Goal: Task Accomplishment & Management: Use online tool/utility

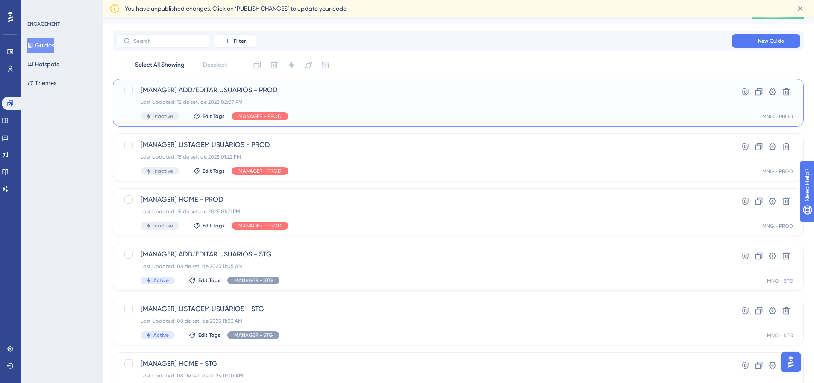
click at [225, 88] on span "[MANAGER] ADD/EDITAR USUÁRIOS - PROD" at bounding box center [424, 90] width 567 height 10
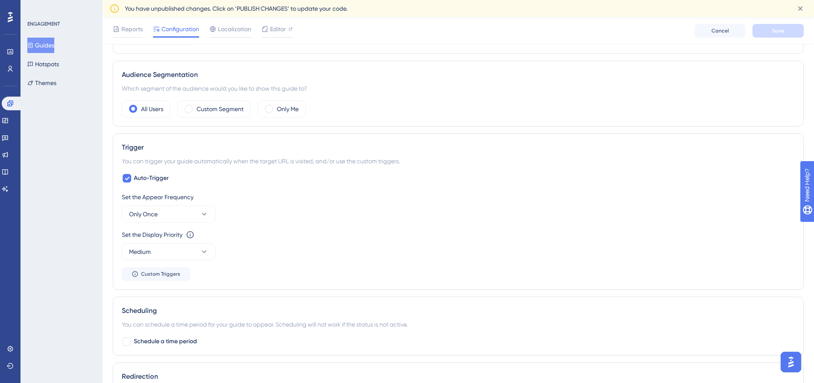
scroll to position [74, 0]
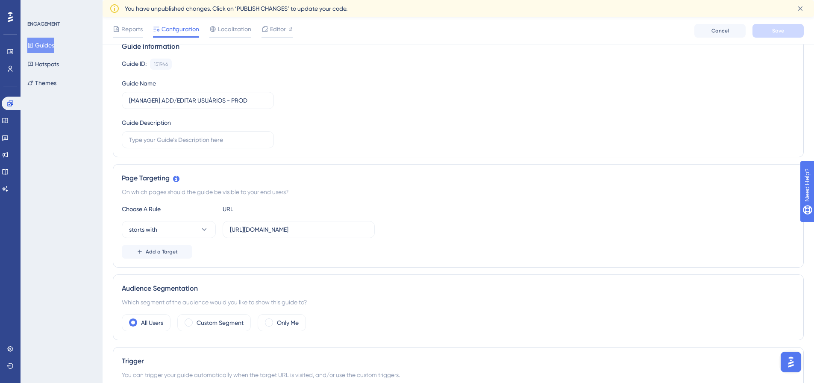
click at [53, 43] on button "Guides" at bounding box center [40, 45] width 27 height 15
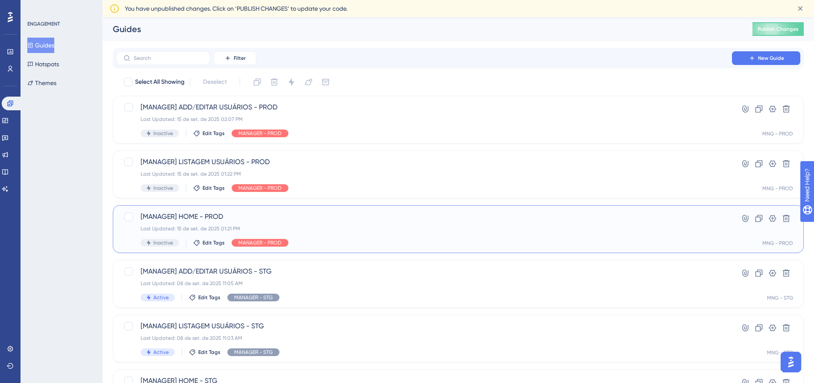
click at [200, 215] on span "[MANAGER] HOME - PROD" at bounding box center [424, 217] width 567 height 10
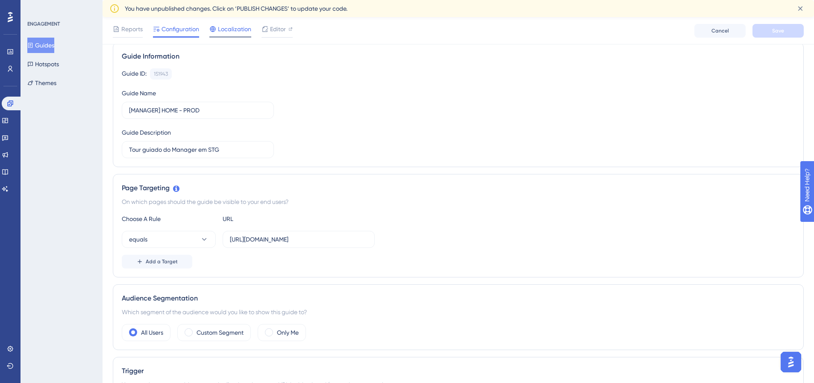
scroll to position [59, 0]
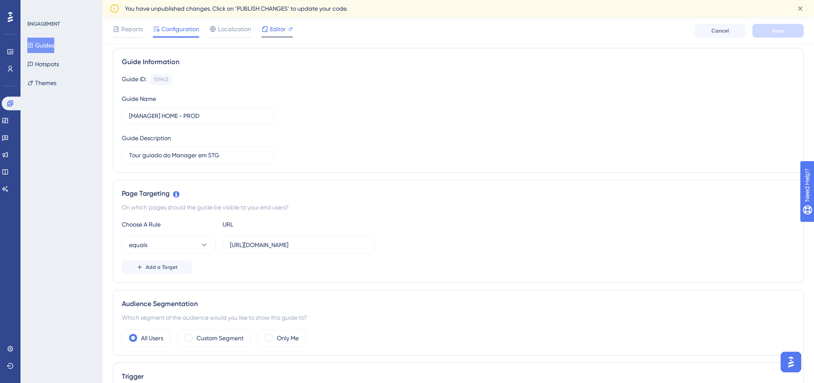
click at [271, 31] on span "Editor" at bounding box center [278, 29] width 16 height 10
click at [53, 68] on button "Hotspots" at bounding box center [43, 63] width 32 height 15
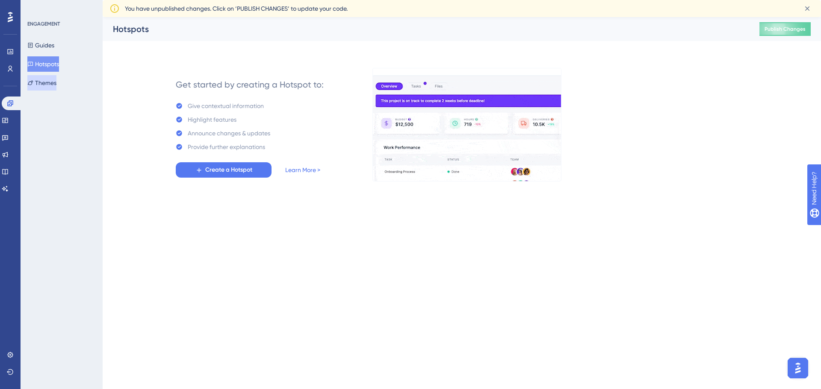
click at [56, 87] on button "Themes" at bounding box center [41, 82] width 29 height 15
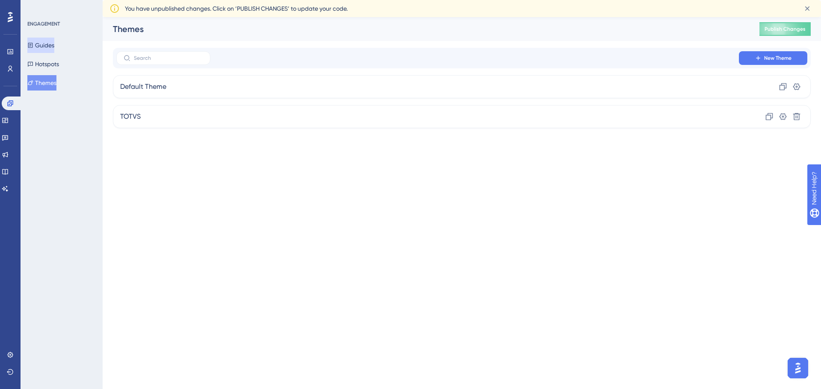
click at [48, 48] on button "Guides" at bounding box center [40, 45] width 27 height 15
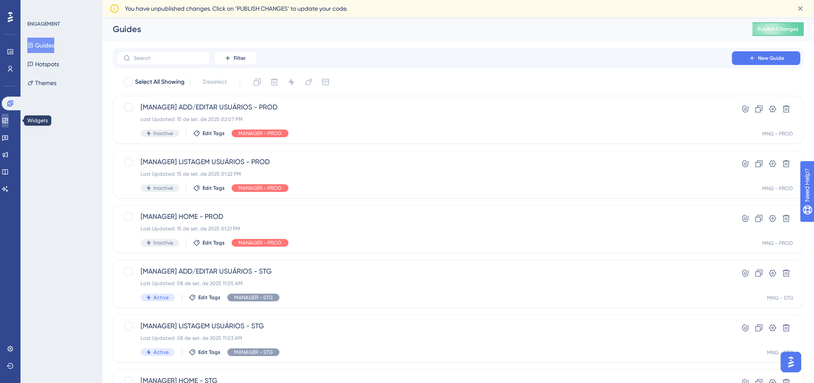
click at [9, 122] on icon at bounding box center [5, 120] width 7 height 7
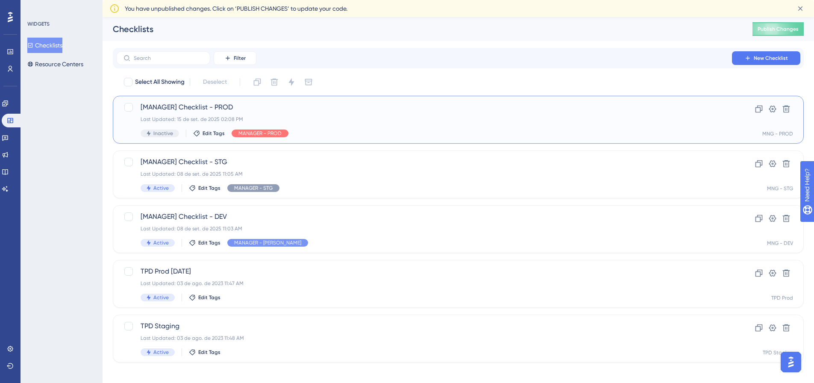
click at [604, 133] on div "Inactive Edit Tags MANAGER - PROD" at bounding box center [424, 134] width 567 height 8
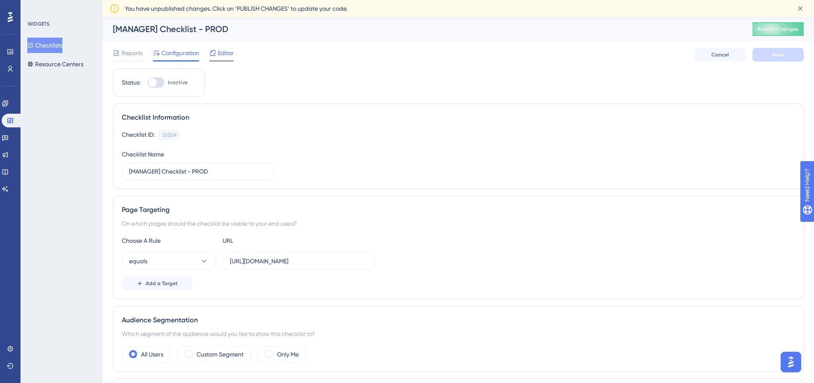
click at [225, 54] on span "Editor" at bounding box center [226, 53] width 16 height 10
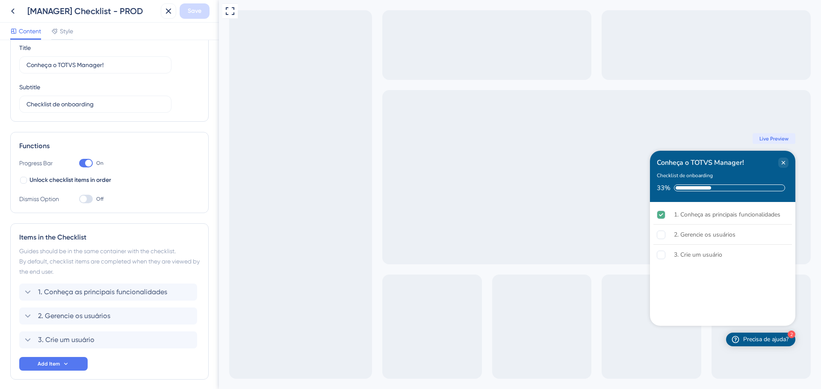
scroll to position [69, 0]
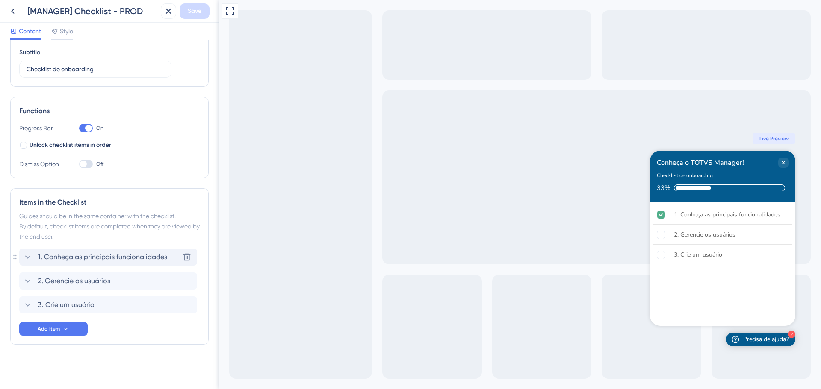
click at [27, 256] on icon at bounding box center [28, 257] width 10 height 10
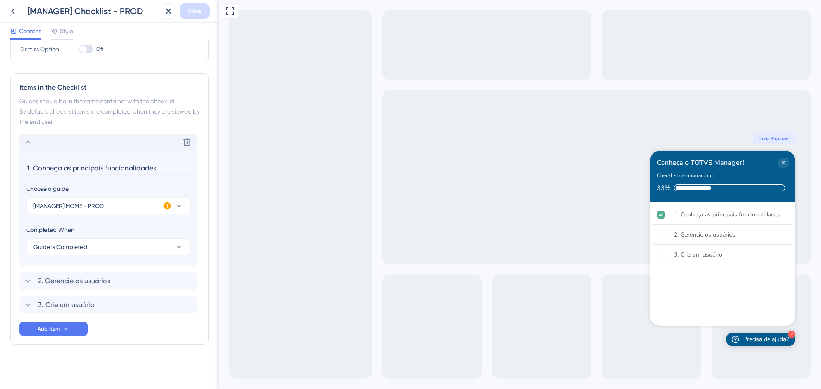
scroll to position [0, 0]
click at [167, 206] on icon at bounding box center [167, 206] width 9 height 9
click at [30, 143] on icon at bounding box center [28, 142] width 10 height 10
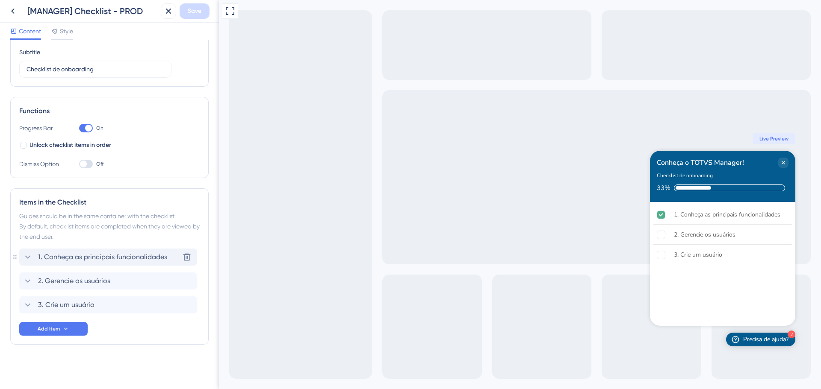
scroll to position [69, 0]
click at [28, 278] on icon at bounding box center [28, 281] width 10 height 10
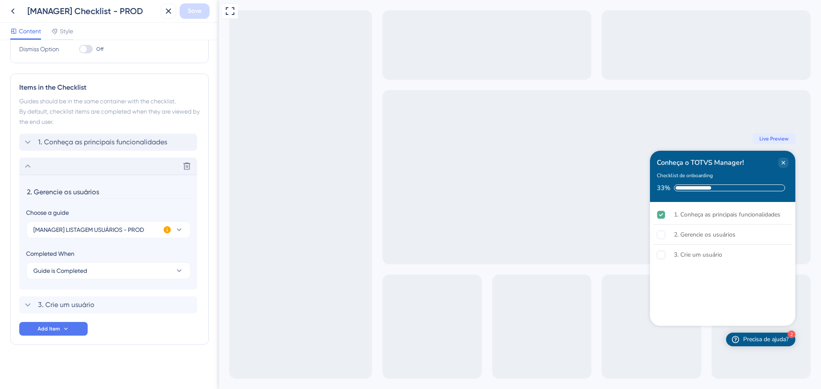
click at [30, 169] on icon at bounding box center [28, 166] width 10 height 10
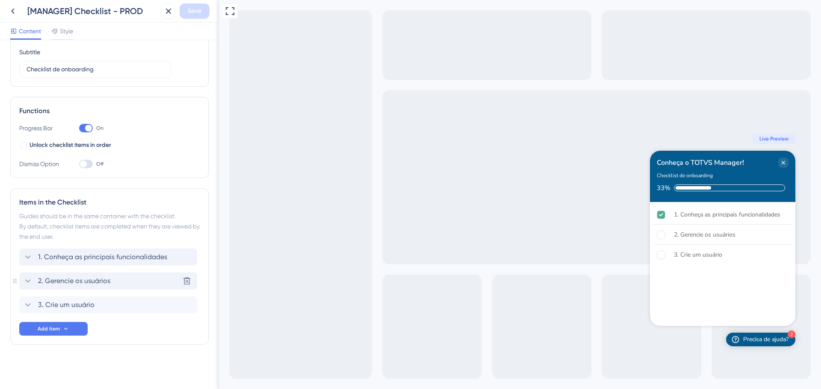
scroll to position [69, 0]
click at [25, 305] on icon at bounding box center [28, 305] width 10 height 10
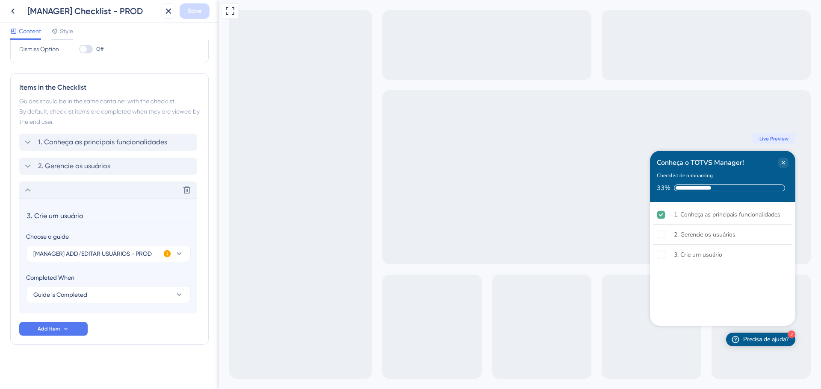
click at [28, 185] on icon at bounding box center [28, 190] width 10 height 10
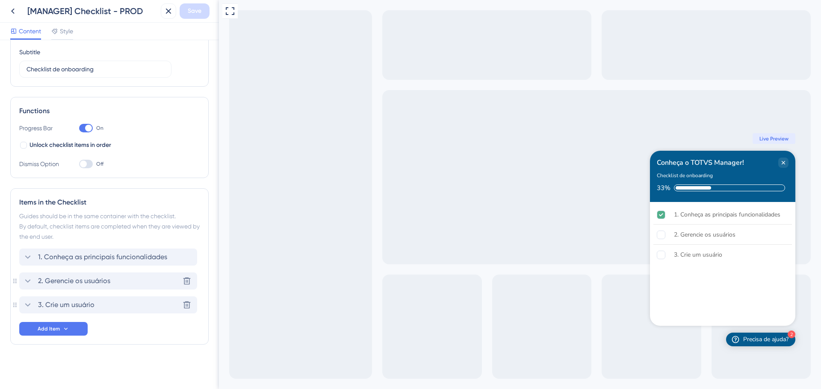
click at [26, 280] on icon at bounding box center [28, 281] width 6 height 3
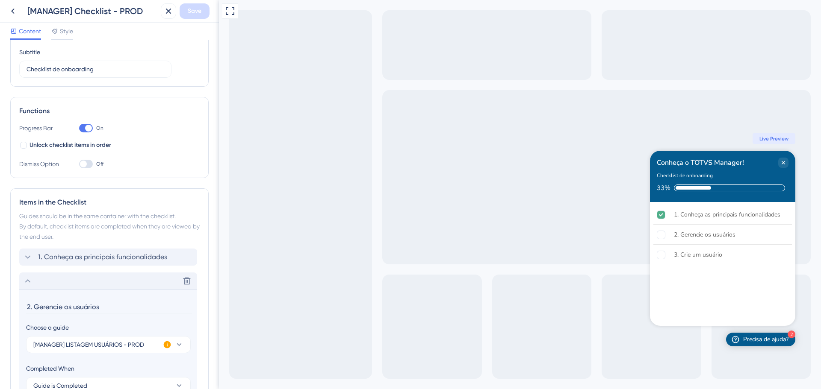
scroll to position [184, 0]
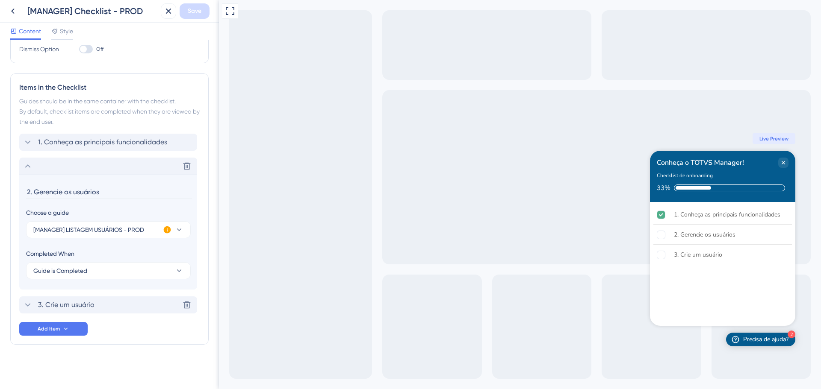
click at [27, 168] on icon at bounding box center [28, 166] width 10 height 10
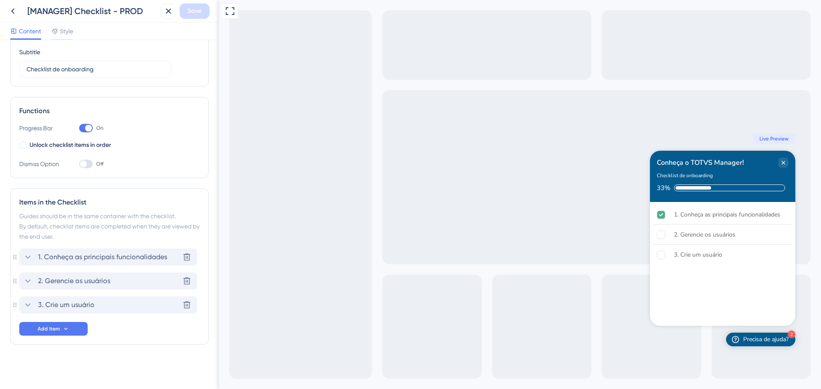
click at [32, 253] on icon at bounding box center [28, 257] width 10 height 10
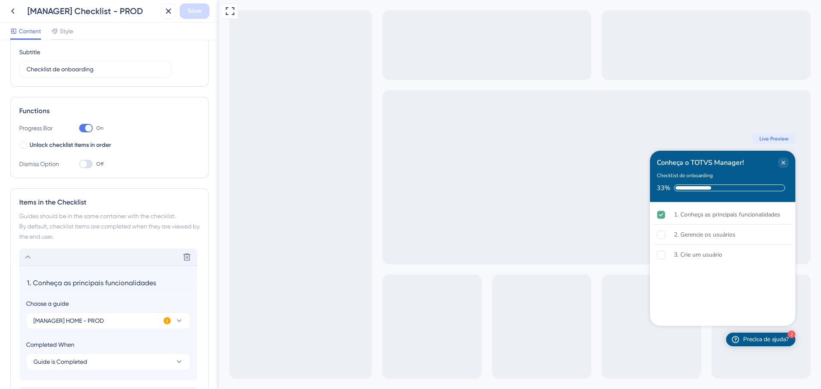
scroll to position [184, 0]
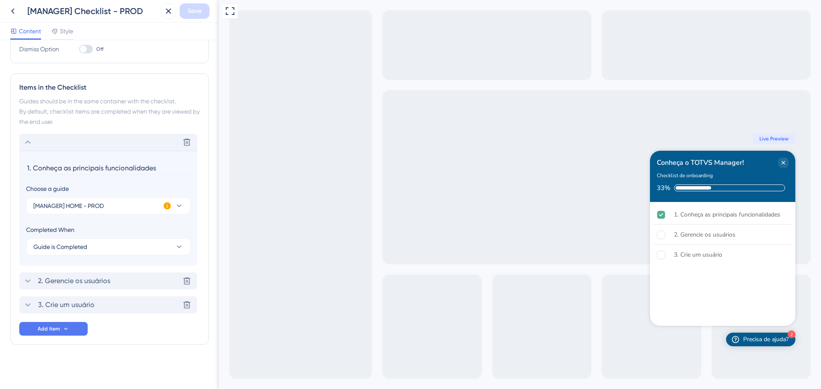
click at [28, 145] on icon at bounding box center [28, 142] width 10 height 10
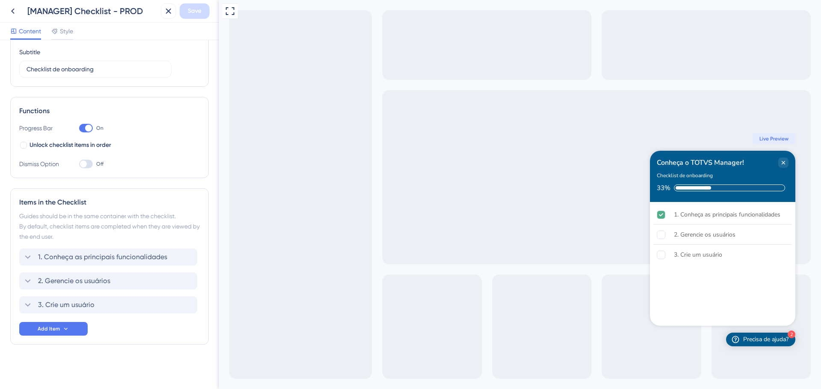
scroll to position [0, 0]
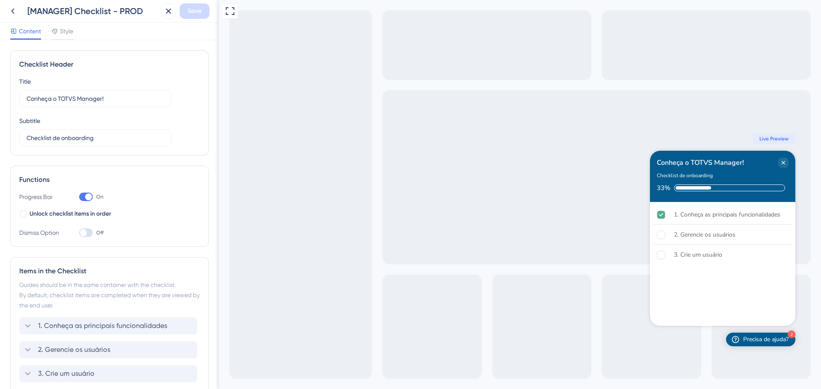
click at [716, 165] on div "Conheça o TOTVS Manager!" at bounding box center [700, 163] width 87 height 10
click at [707, 161] on div "Conheça o TOTVS Manager!" at bounding box center [700, 163] width 87 height 10
click at [709, 161] on div "Conheça o TOTVS Manager!" at bounding box center [700, 163] width 87 height 10
click at [75, 95] on input "Conheça o TOTVS Manager!" at bounding box center [96, 98] width 138 height 9
drag, startPoint x: 78, startPoint y: 96, endPoint x: 58, endPoint y: 97, distance: 20.1
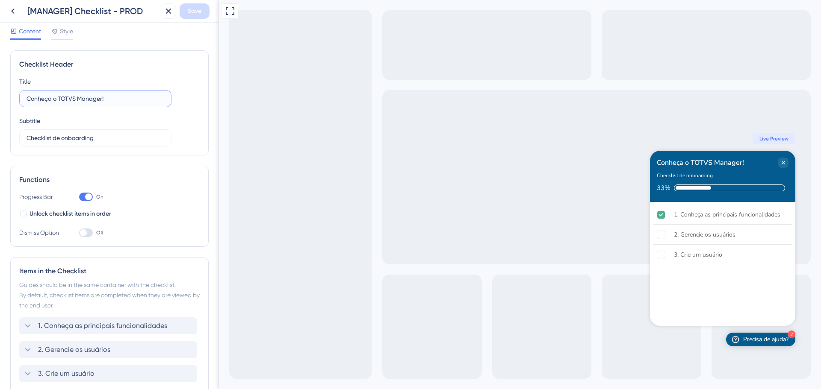
click at [58, 97] on input "Conheça o TOTVS Manager!" at bounding box center [96, 98] width 138 height 9
type input "Conheça o Manager!"
click at [188, 12] on span "Save" at bounding box center [195, 11] width 14 height 10
click at [13, 14] on icon at bounding box center [13, 11] width 10 height 10
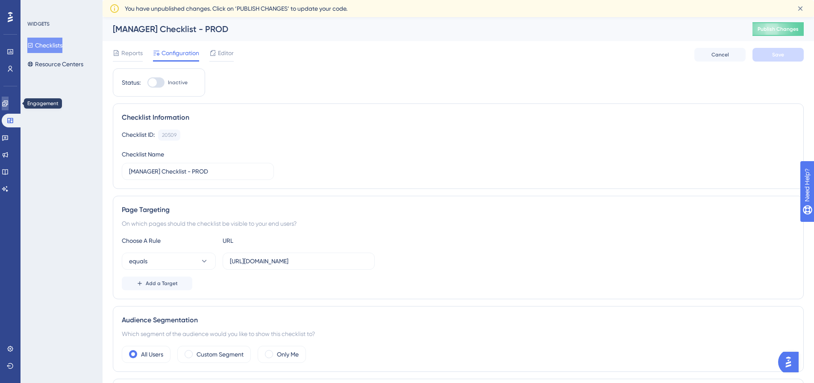
click at [9, 106] on icon at bounding box center [5, 103] width 7 height 7
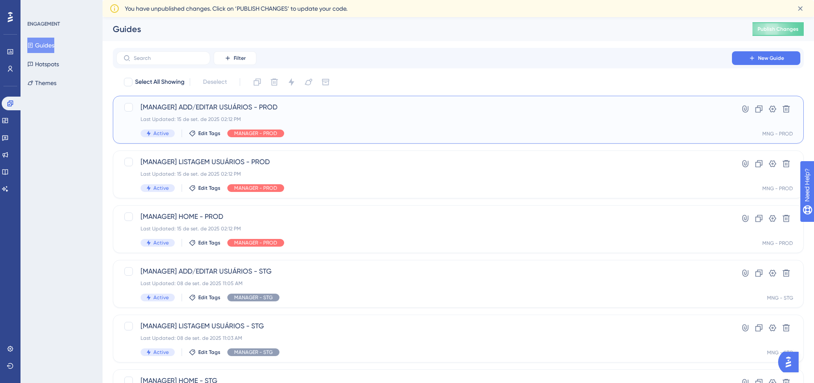
click at [233, 113] on div "[MANAGER] ADD/EDITAR USUÁRIOS - PROD Last Updated: 15 de set. de 2025 02:12 PM …" at bounding box center [424, 119] width 567 height 35
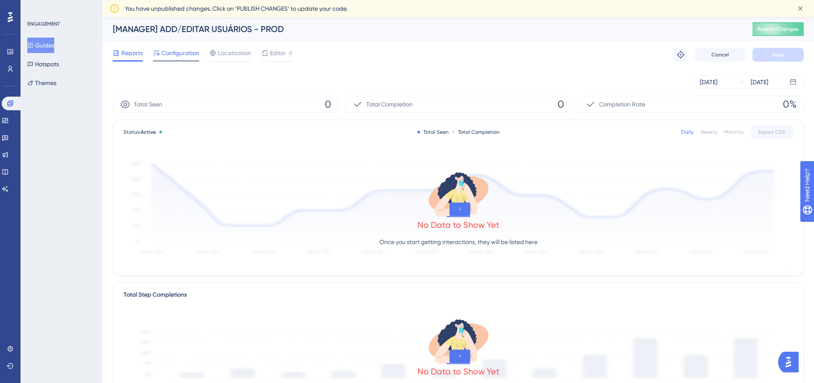
click at [165, 50] on span "Configuration" at bounding box center [181, 53] width 38 height 10
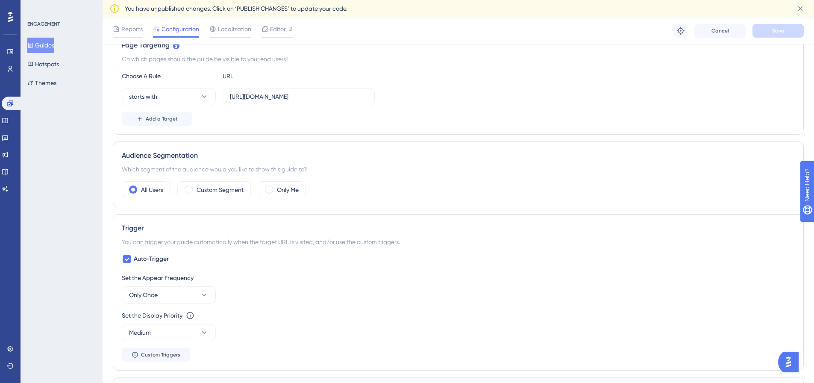
scroll to position [117, 0]
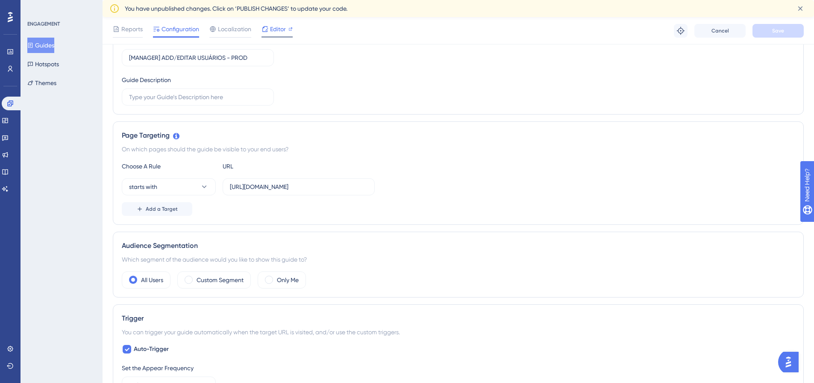
click at [281, 28] on span "Editor" at bounding box center [278, 29] width 16 height 10
click at [8, 15] on icon at bounding box center [10, 17] width 5 height 11
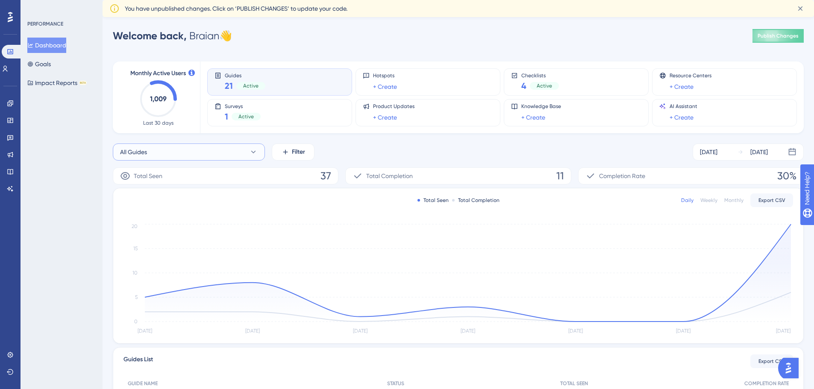
click at [245, 149] on button "All Guides" at bounding box center [189, 152] width 152 height 17
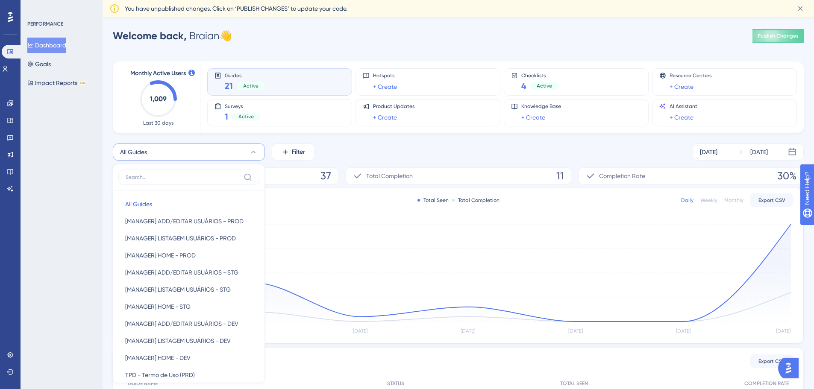
scroll to position [71, 0]
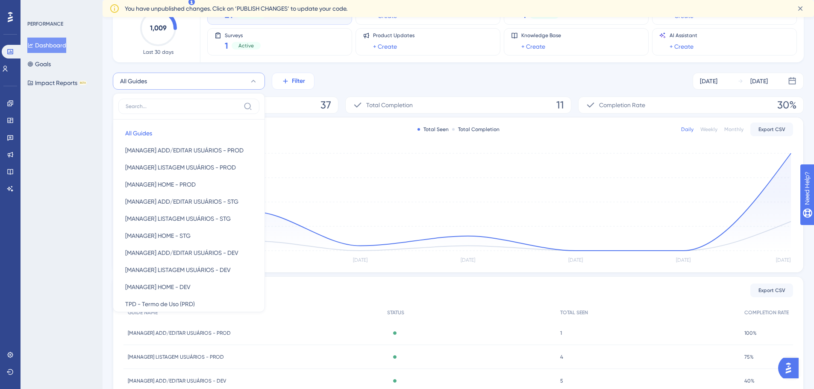
click at [308, 84] on button "Filter" at bounding box center [293, 81] width 43 height 17
click at [319, 110] on div "Tags Tags" at bounding box center [318, 107] width 69 height 17
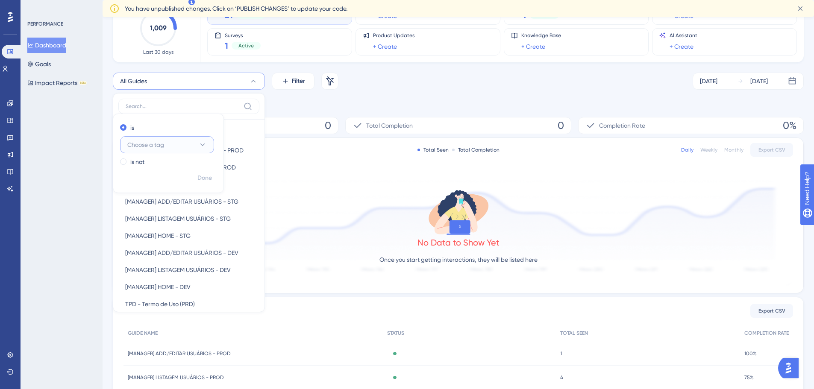
click at [158, 146] on span "Choose a tag" at bounding box center [145, 145] width 37 height 10
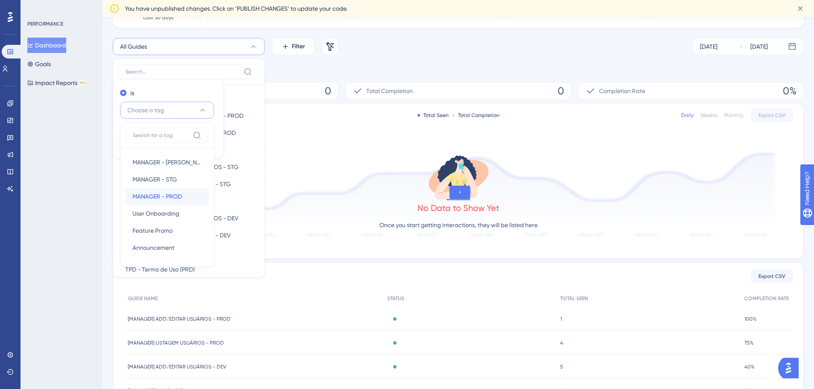
click at [177, 199] on span "MANAGER - PROD" at bounding box center [158, 197] width 50 height 10
click at [210, 144] on span "Done" at bounding box center [204, 143] width 15 height 10
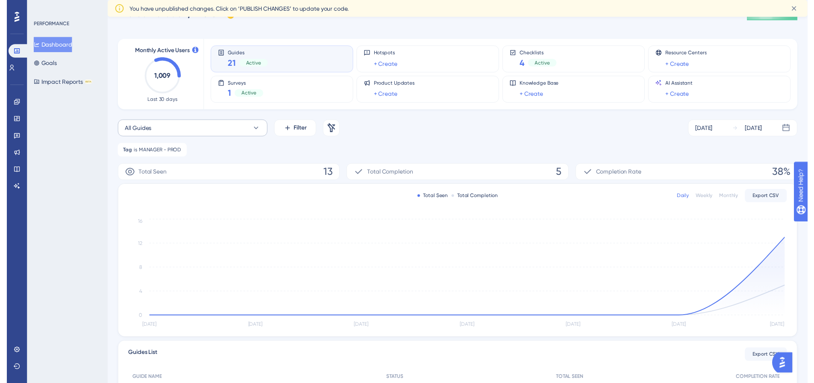
scroll to position [0, 0]
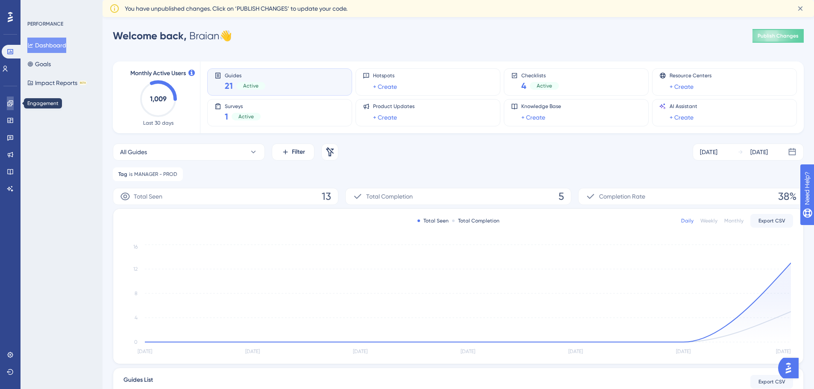
drag, startPoint x: 48, startPoint y: 43, endPoint x: 11, endPoint y: 103, distance: 71.0
click at [11, 103] on icon at bounding box center [10, 103] width 7 height 7
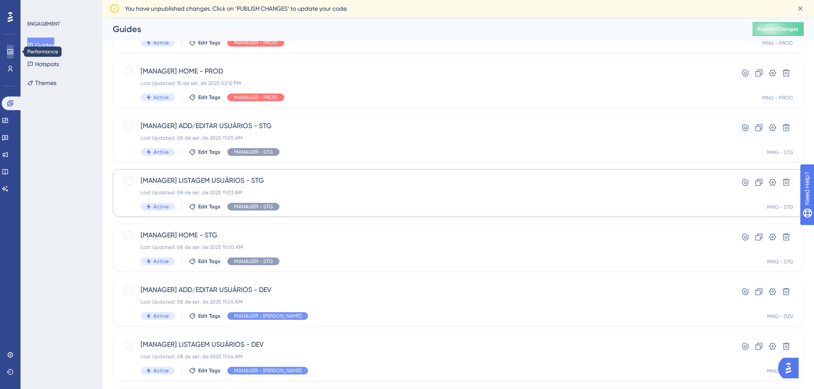
scroll to position [214, 0]
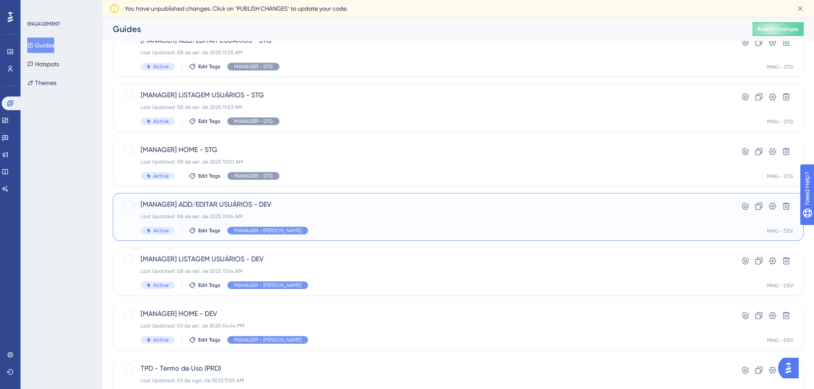
click at [220, 201] on span "[MANAGER] ADD/EDITAR USUÁRIOS - DEV" at bounding box center [424, 205] width 567 height 10
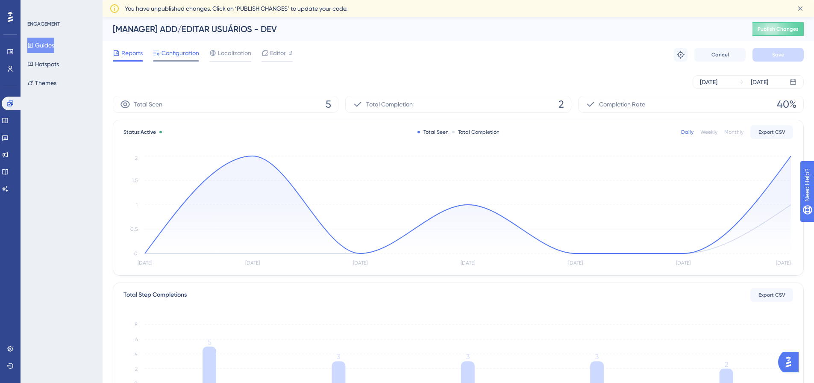
click at [187, 55] on span "Configuration" at bounding box center [181, 53] width 38 height 10
click at [18, 102] on link at bounding box center [12, 104] width 21 height 14
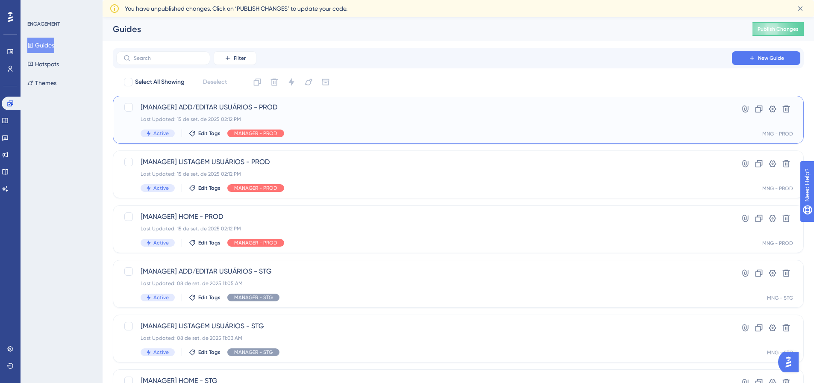
click at [184, 104] on span "[MANAGER] ADD/EDITAR USUÁRIOS - PROD" at bounding box center [424, 107] width 567 height 10
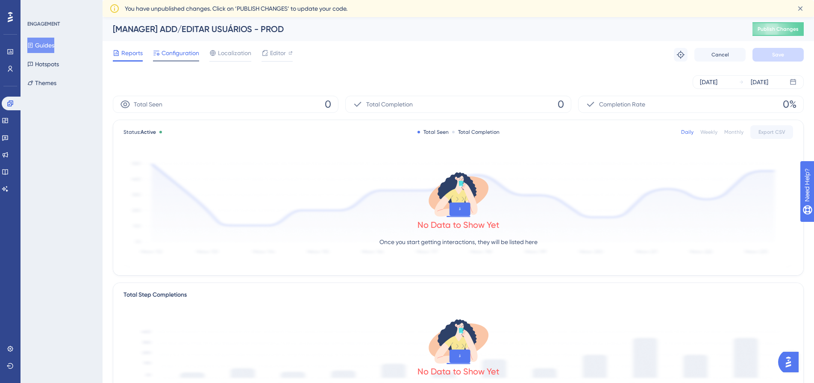
click at [174, 51] on span "Configuration" at bounding box center [181, 53] width 38 height 10
click at [54, 48] on button "Guides" at bounding box center [40, 45] width 27 height 15
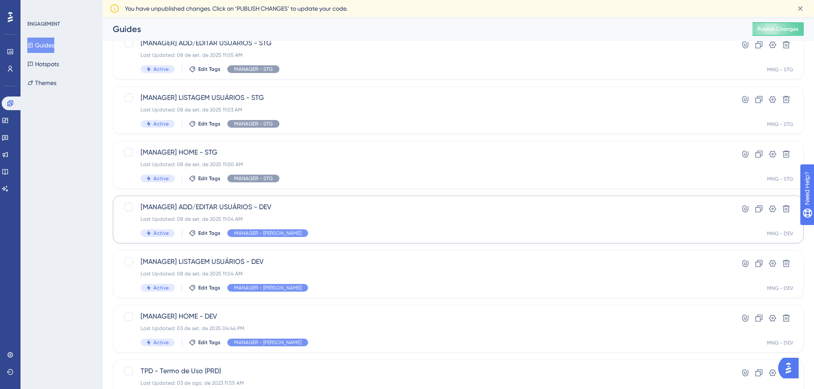
scroll to position [256, 0]
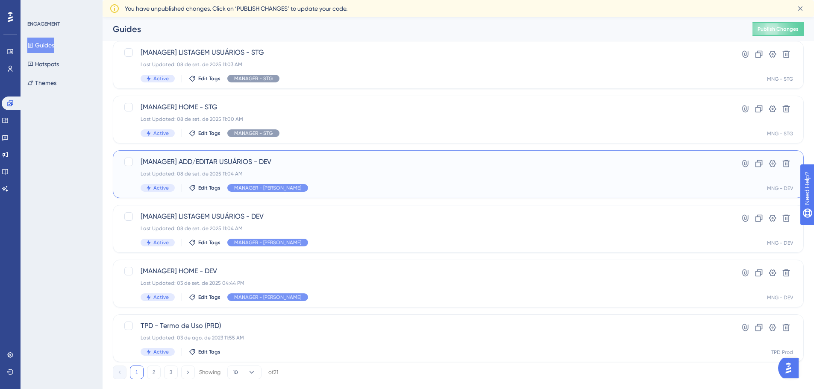
click at [183, 160] on span "[MANAGER] ADD/EDITAR USUÁRIOS - DEV" at bounding box center [424, 162] width 567 height 10
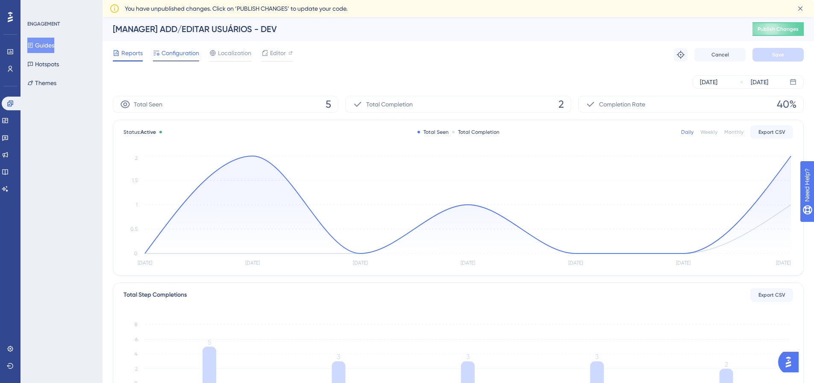
click at [180, 56] on span "Configuration" at bounding box center [181, 53] width 38 height 10
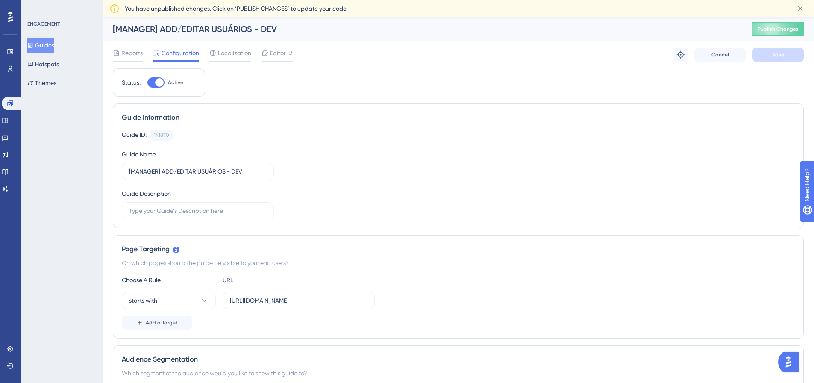
click at [50, 44] on button "Guides" at bounding box center [40, 45] width 27 height 15
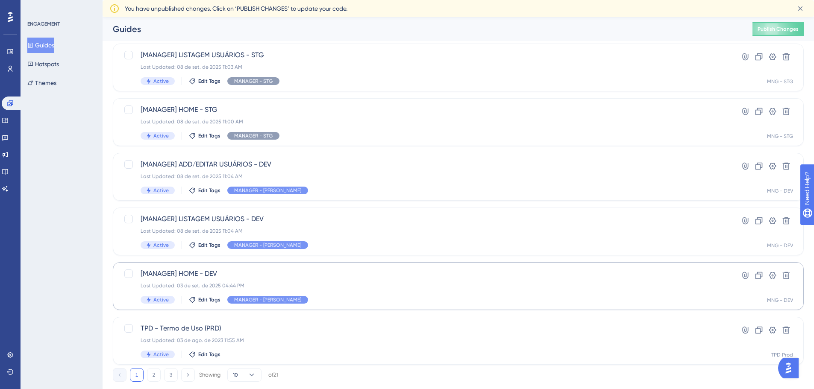
scroll to position [274, 0]
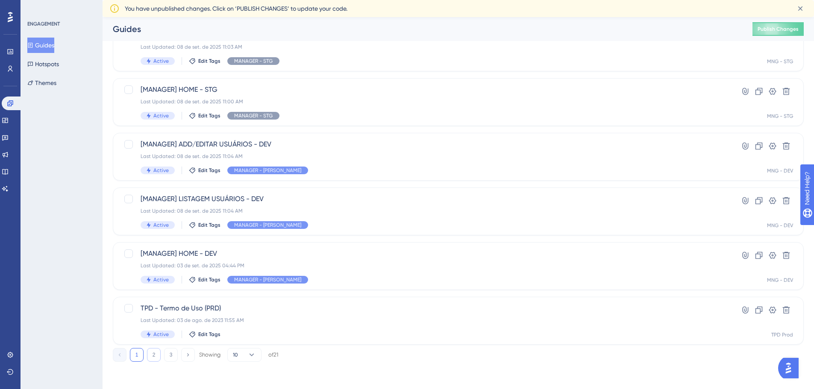
click at [156, 359] on button "2" at bounding box center [154, 355] width 14 height 14
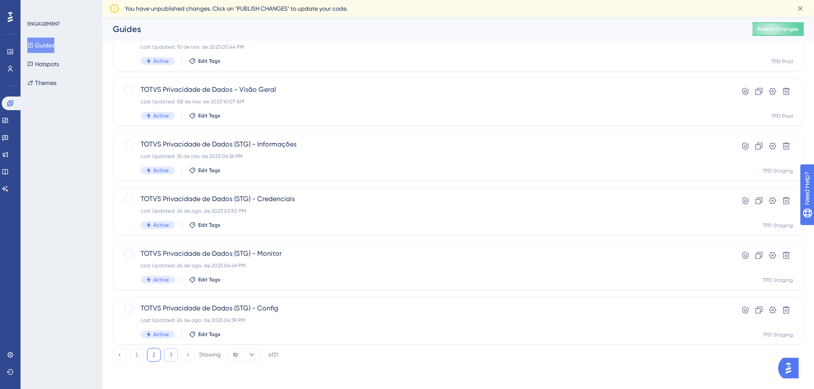
click at [168, 356] on button "3" at bounding box center [171, 355] width 14 height 14
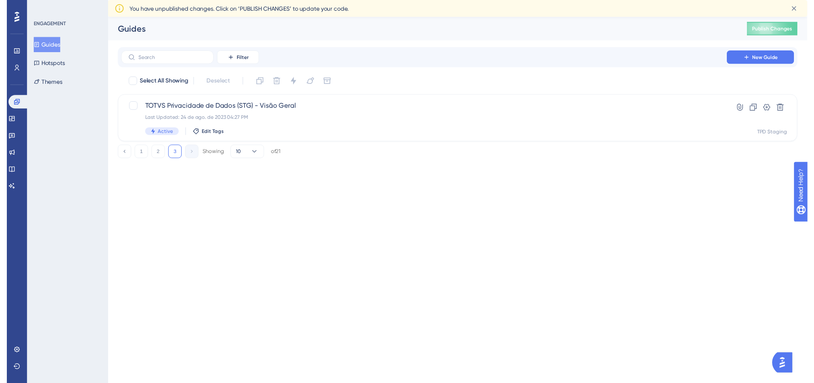
scroll to position [0, 0]
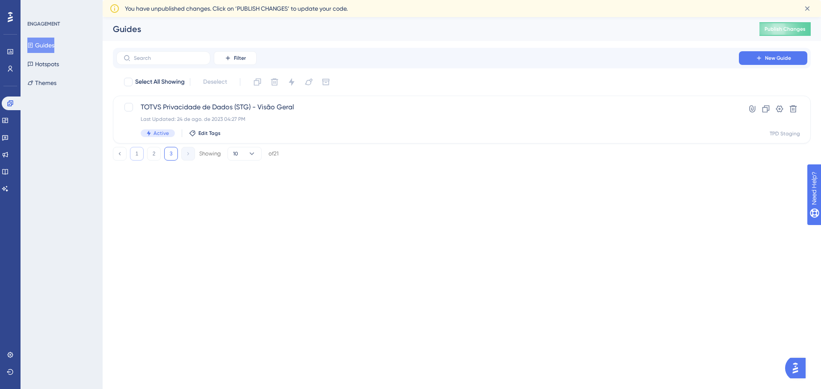
click at [137, 149] on button "1" at bounding box center [137, 154] width 14 height 14
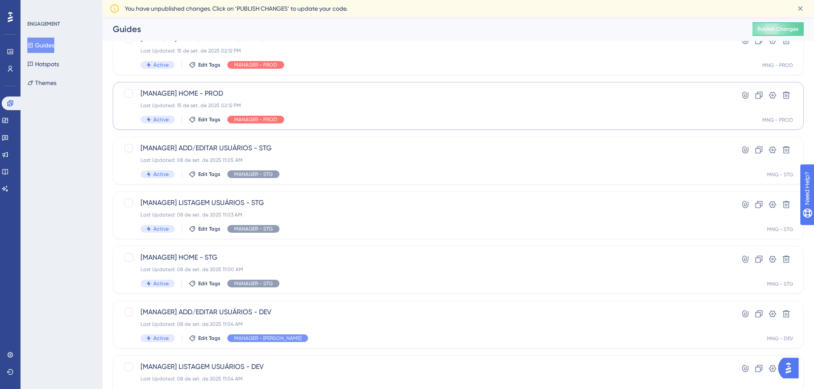
scroll to position [128, 0]
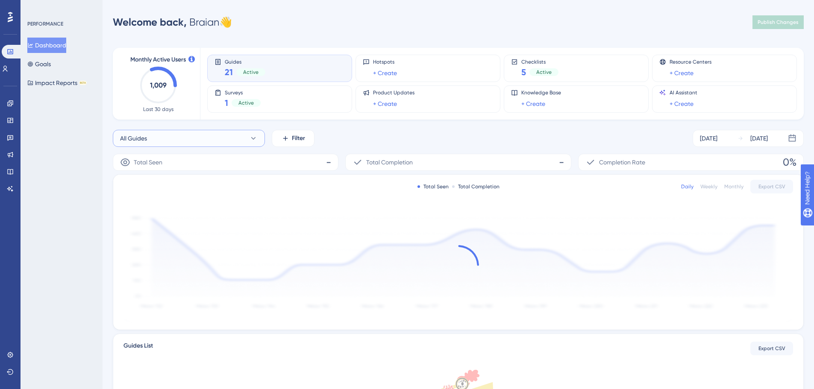
click at [188, 141] on button "All Guides" at bounding box center [189, 138] width 152 height 17
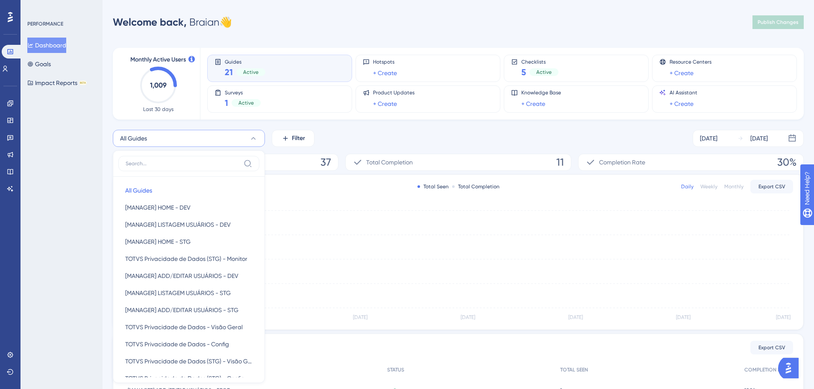
scroll to position [72, 0]
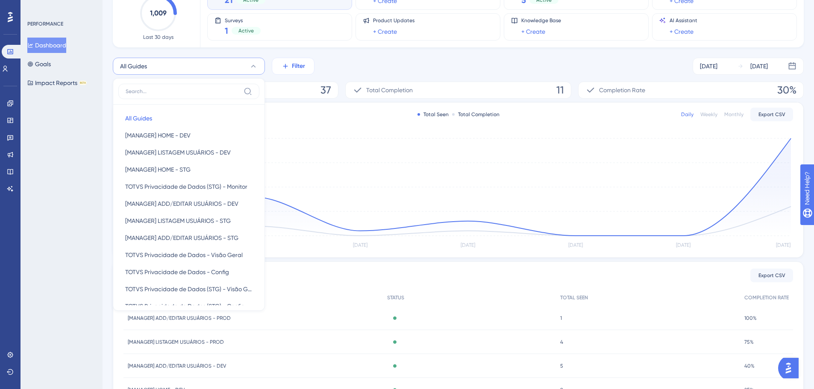
click at [291, 63] on button "Filter" at bounding box center [293, 66] width 43 height 17
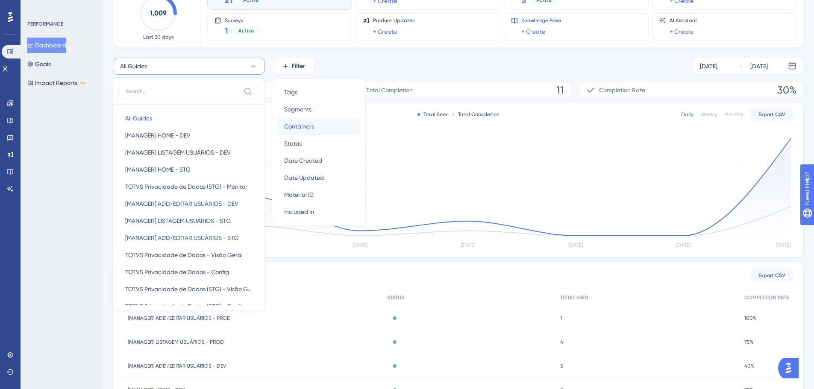
click at [316, 128] on div "Containers Containers" at bounding box center [318, 126] width 69 height 17
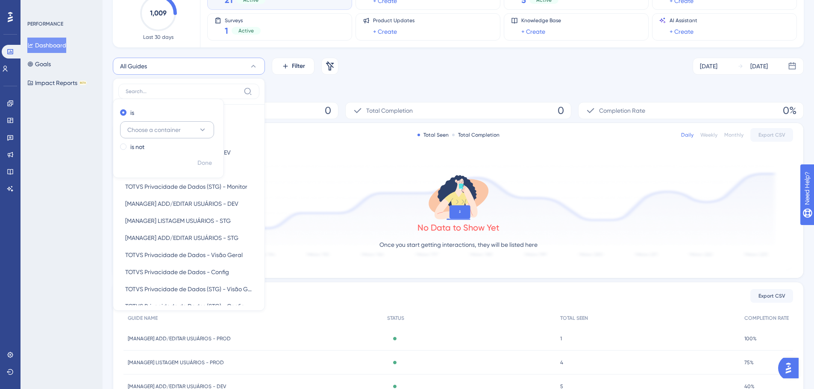
click at [177, 132] on span "Choose a container" at bounding box center [153, 130] width 53 height 10
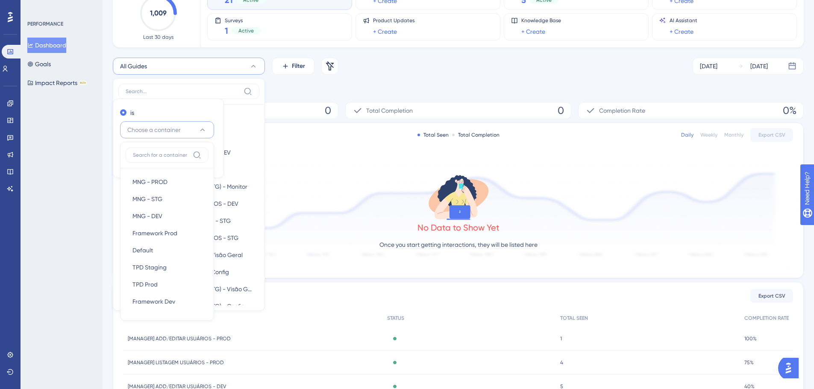
scroll to position [108, 0]
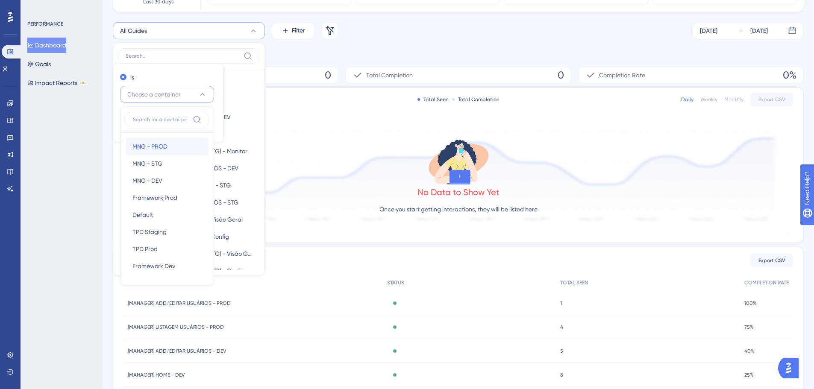
click at [176, 149] on div "MNG - PROD MNG - PROD" at bounding box center [167, 146] width 69 height 17
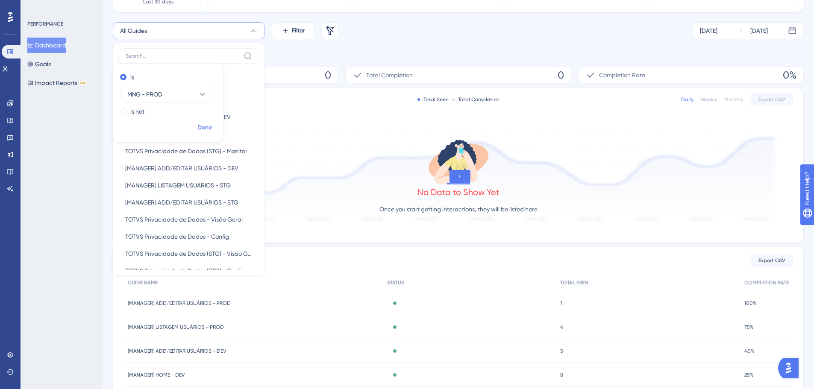
click at [208, 124] on span "Done" at bounding box center [204, 128] width 15 height 10
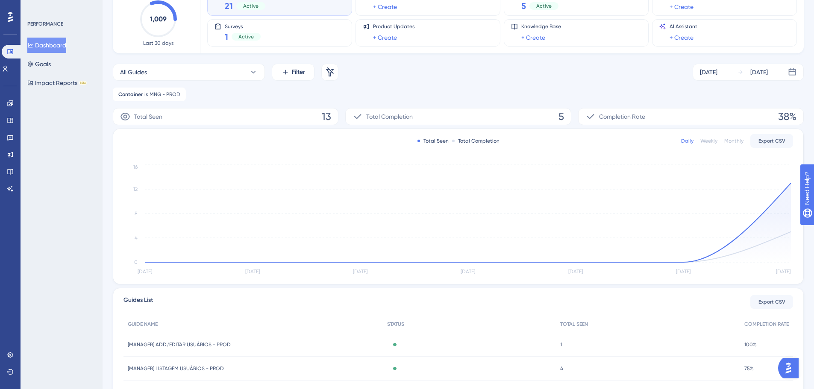
scroll to position [14, 0]
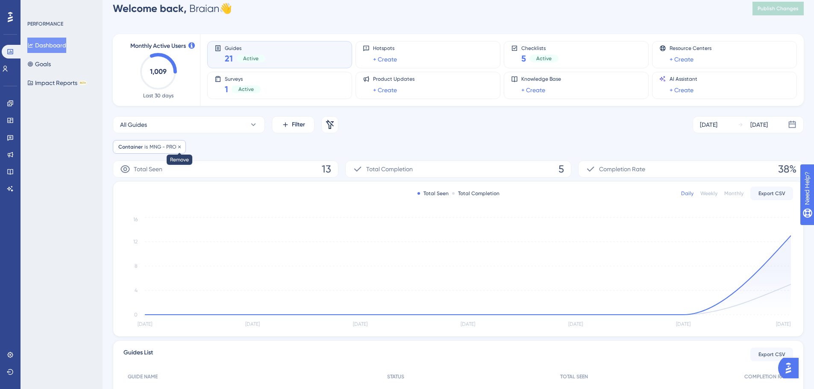
click at [179, 150] on div at bounding box center [179, 147] width 5 height 8
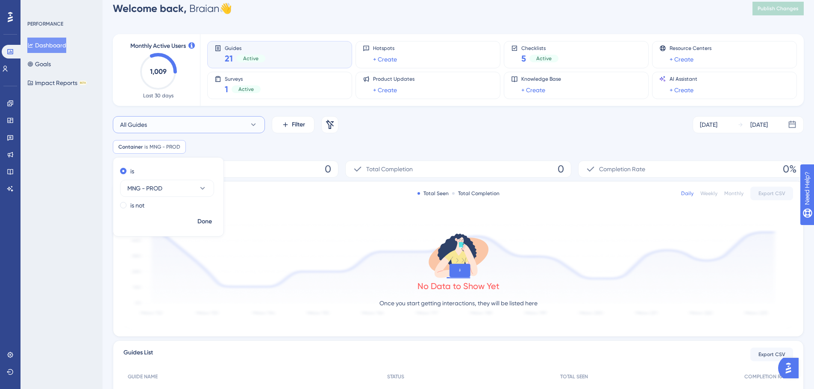
click at [182, 124] on button "All Guides" at bounding box center [189, 124] width 152 height 17
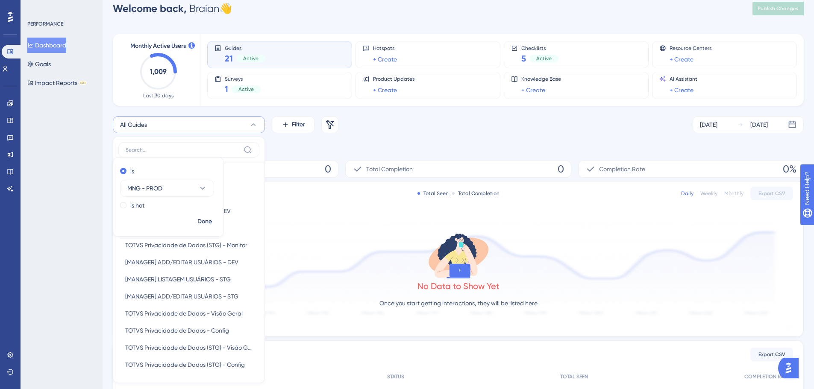
scroll to position [27, 0]
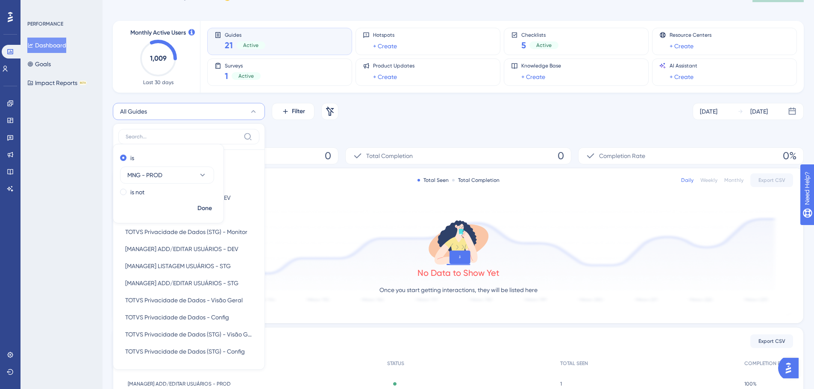
click at [322, 141] on div "All Guides All Guides All Guides [MANAGER] HOME - DEV [MANAGER] HOME - DEV [MAN…" at bounding box center [458, 311] width 691 height 417
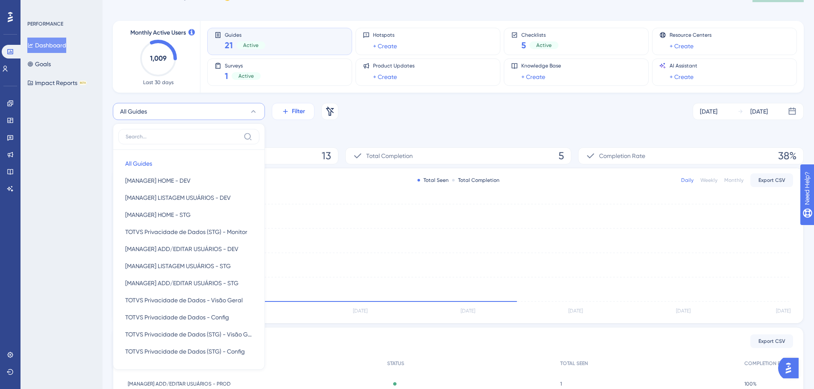
click at [286, 109] on icon at bounding box center [286, 112] width 8 height 8
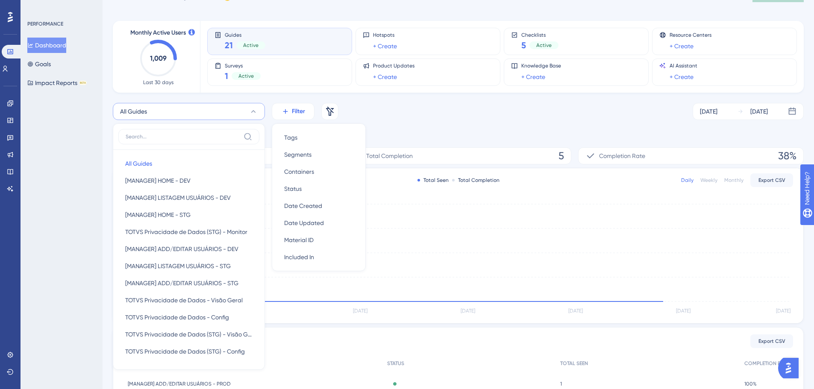
scroll to position [30, 0]
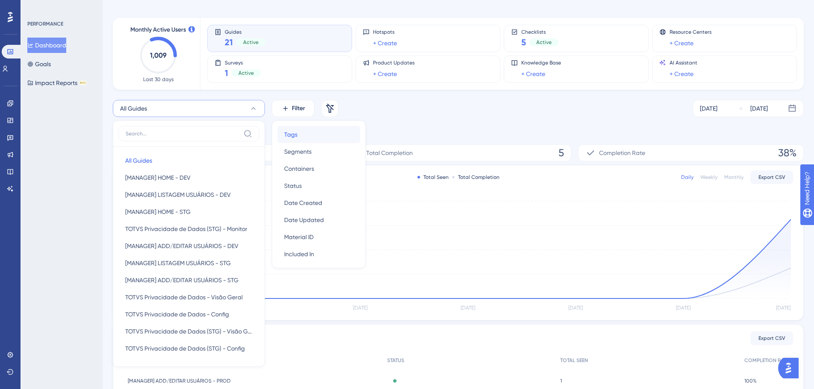
click at [310, 141] on div "Tags Tags" at bounding box center [318, 134] width 69 height 17
click at [292, 130] on div "Container is MNG - PROD MNG - PROD Remove and Tag Remove is Choose a tag is not…" at bounding box center [458, 131] width 691 height 14
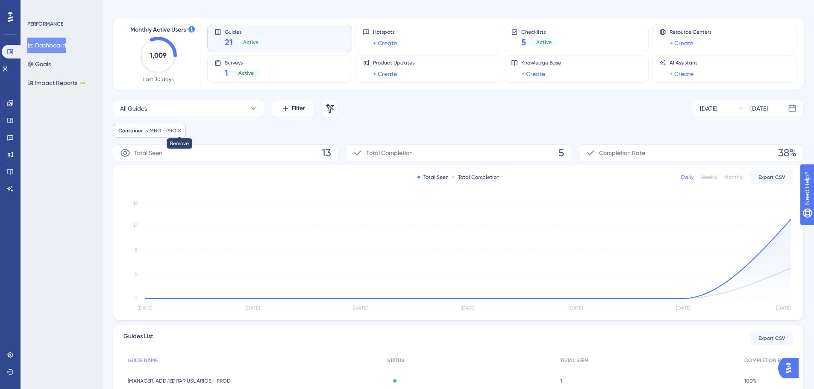
click at [178, 130] on icon at bounding box center [179, 130] width 5 height 5
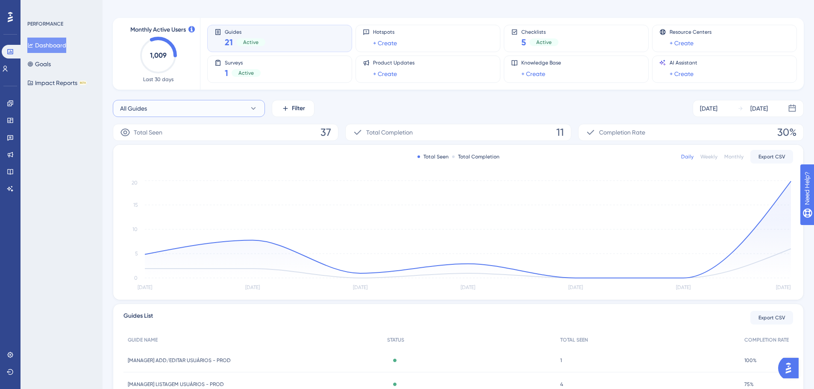
click at [247, 108] on button "All Guides" at bounding box center [189, 108] width 152 height 17
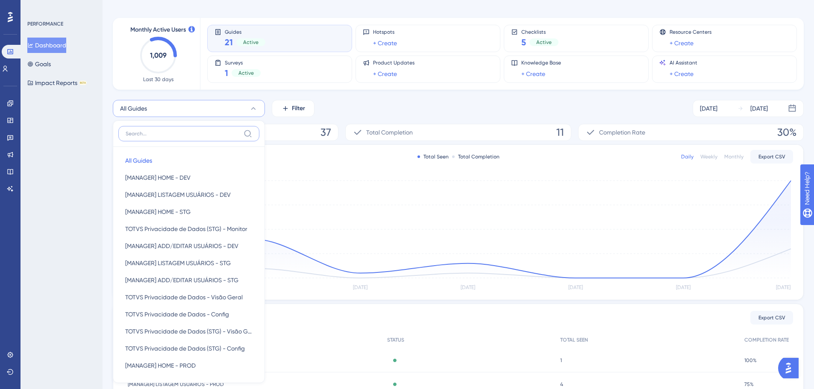
scroll to position [85, 0]
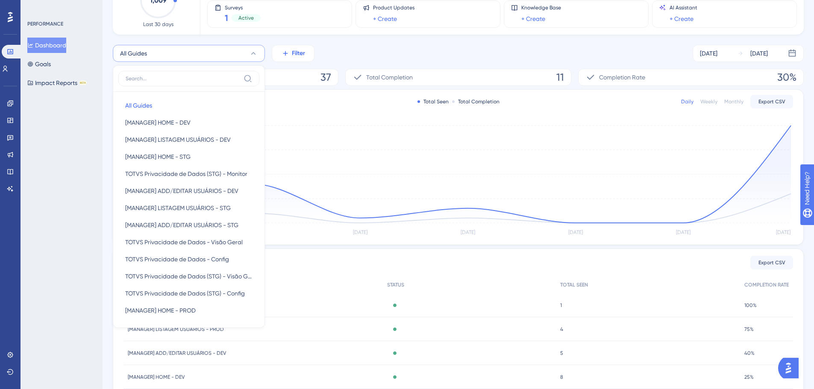
click at [294, 48] on button "Filter" at bounding box center [293, 53] width 43 height 17
click at [311, 77] on div "Tags Tags" at bounding box center [318, 79] width 69 height 17
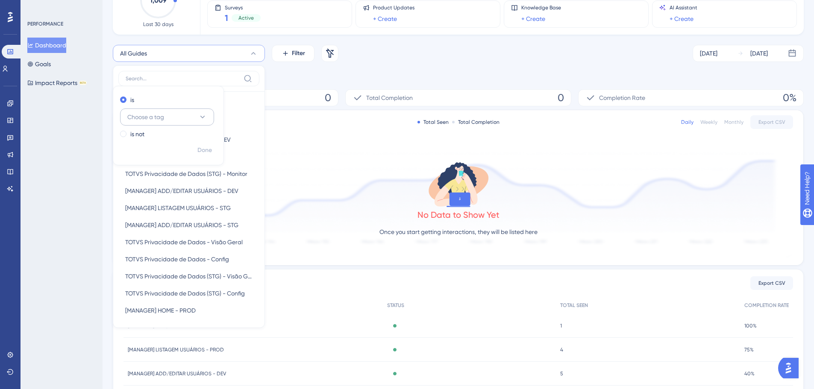
click at [165, 111] on button "Choose a tag" at bounding box center [167, 117] width 94 height 17
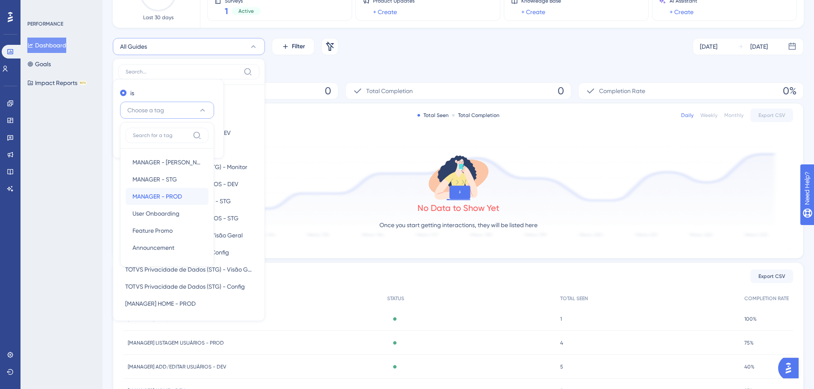
click at [171, 202] on div "MANAGER - PROD MANAGER - PROD" at bounding box center [167, 196] width 69 height 17
click at [200, 139] on span "Done" at bounding box center [204, 143] width 15 height 10
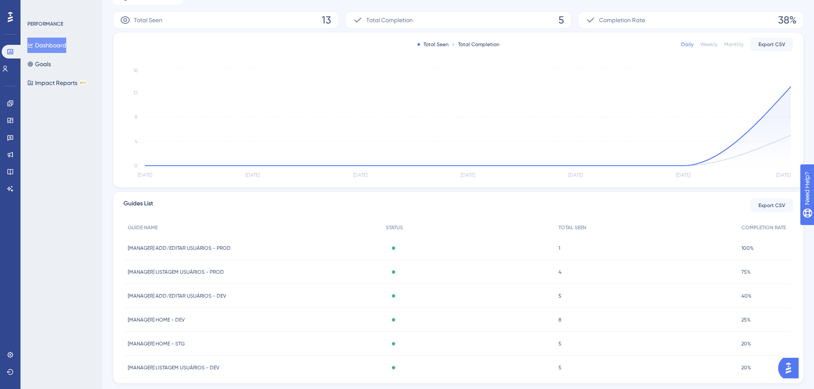
scroll to position [142, 0]
